Goal: Navigation & Orientation: Find specific page/section

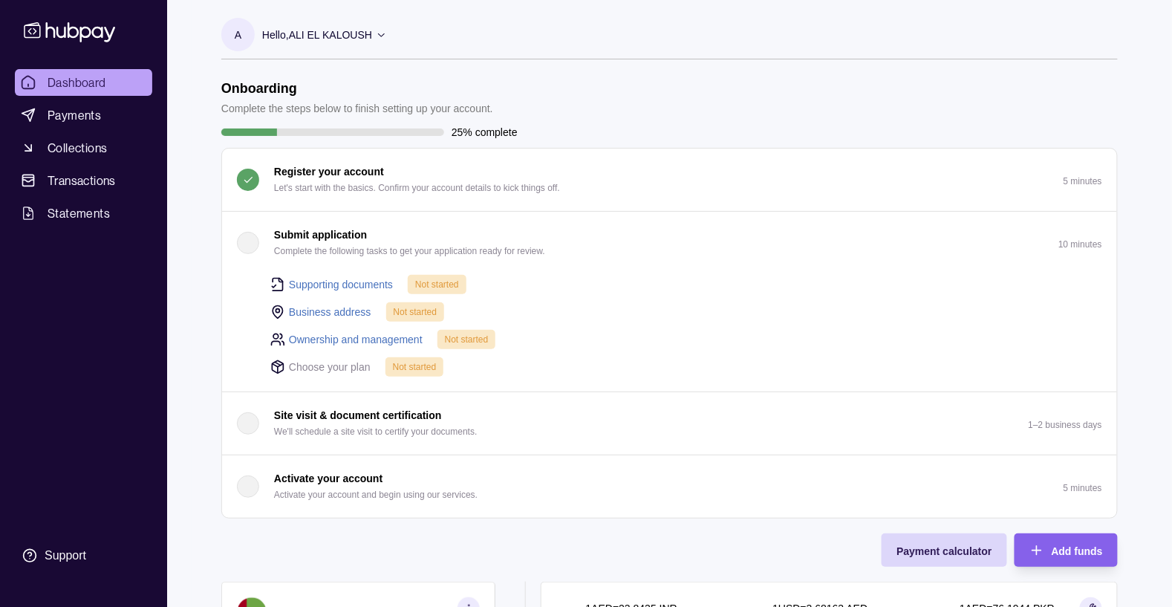
click at [235, 39] on p "A" at bounding box center [238, 35] width 7 height 16
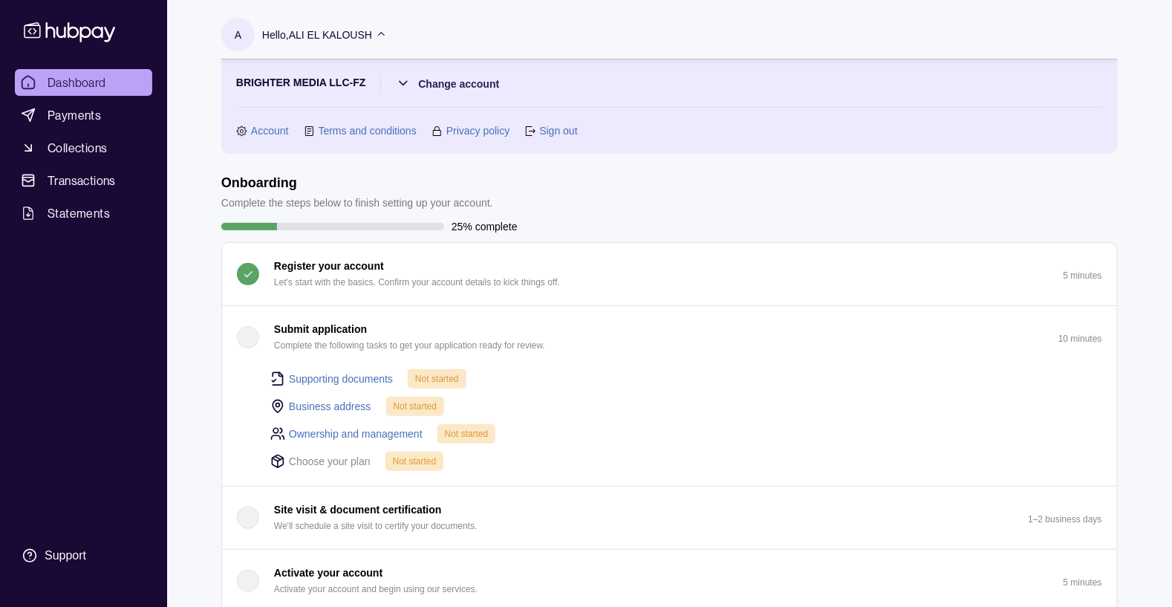
click at [270, 132] on link "Account" at bounding box center [270, 131] width 38 height 16
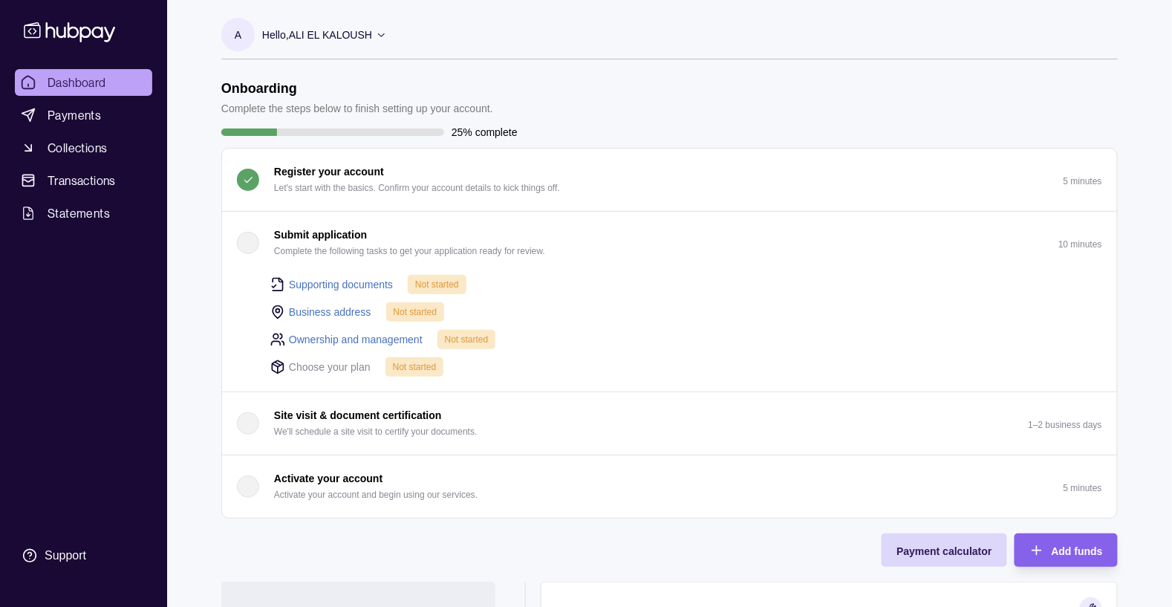
click at [290, 32] on p "Hello, [PERSON_NAME] EL KALOUSH" at bounding box center [317, 35] width 110 height 16
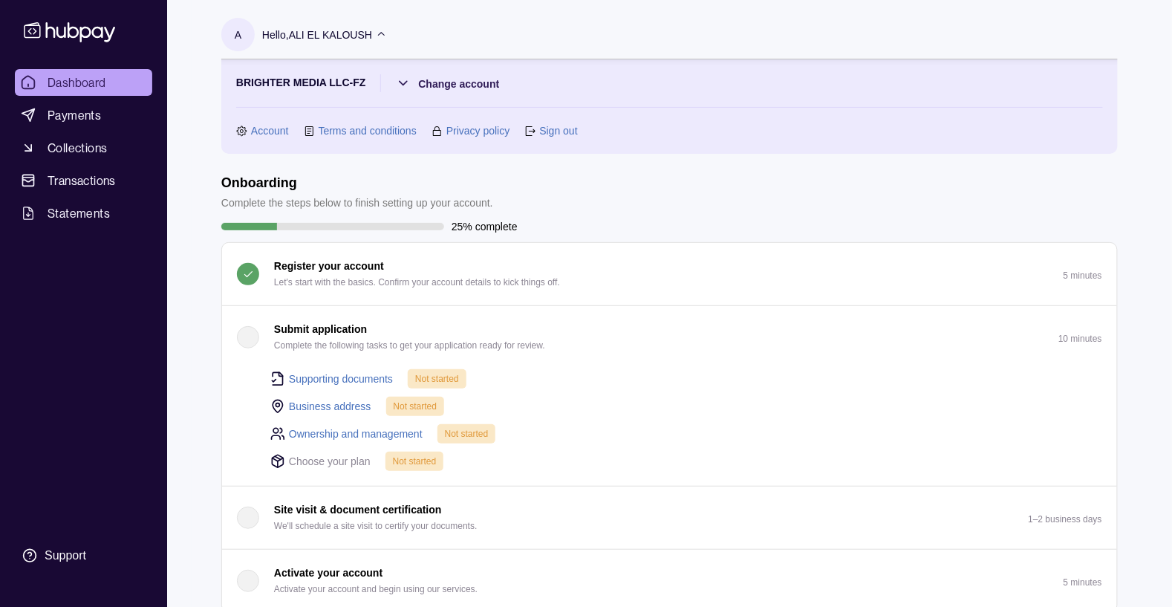
click at [417, 85] on html "Dashboard Payments Collections Transactions Statements Support A Hello, ALI EL …" at bounding box center [586, 549] width 1172 height 1099
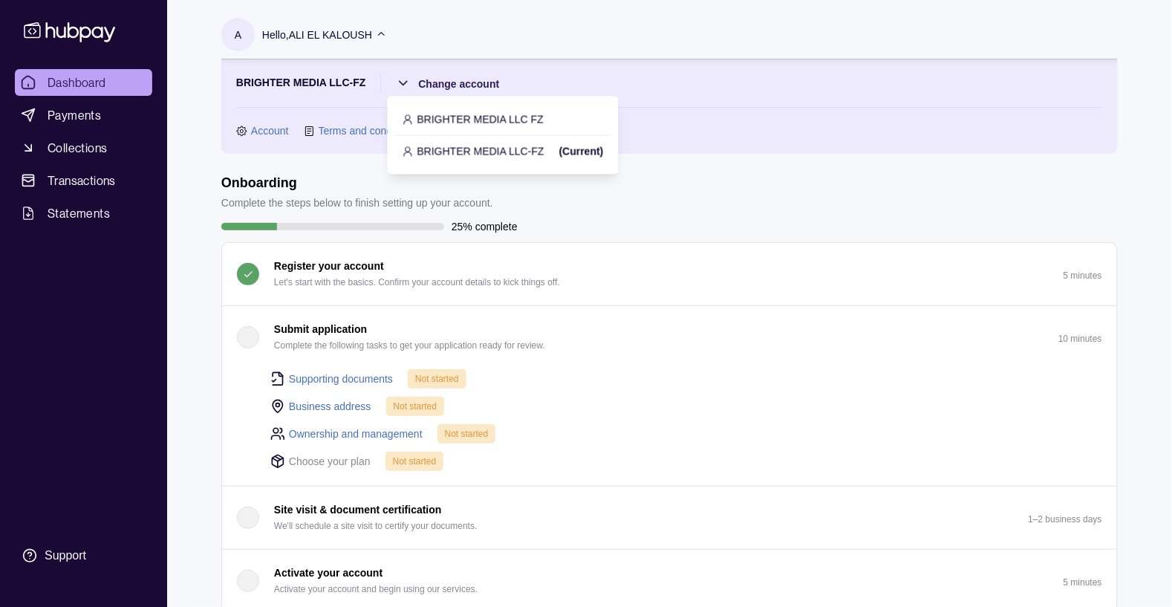
click at [445, 114] on p "BRIGHTER MEDIA LLC FZ" at bounding box center [480, 119] width 126 height 16
